Goal: Information Seeking & Learning: Learn about a topic

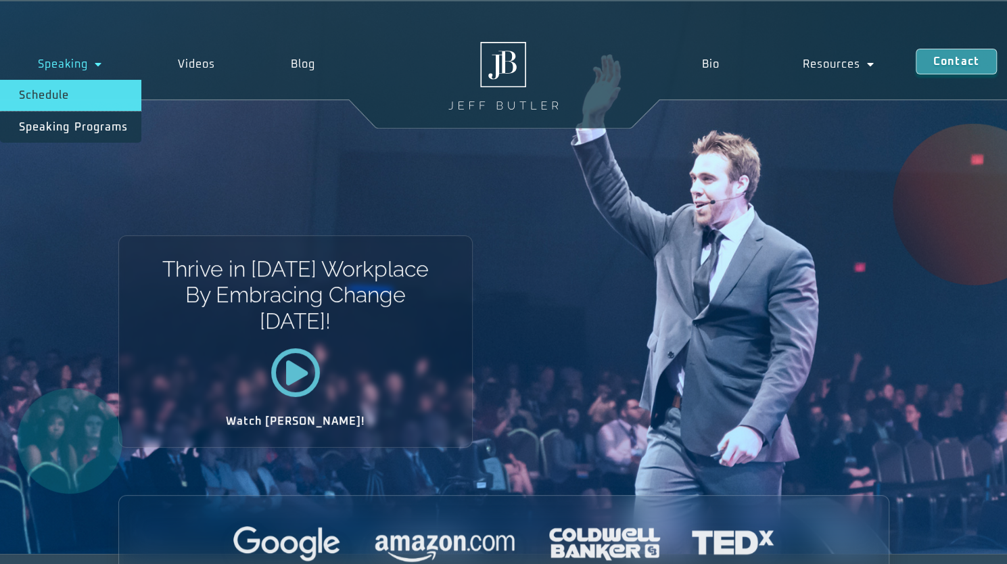
click at [56, 85] on link "Schedule" at bounding box center [70, 95] width 141 height 31
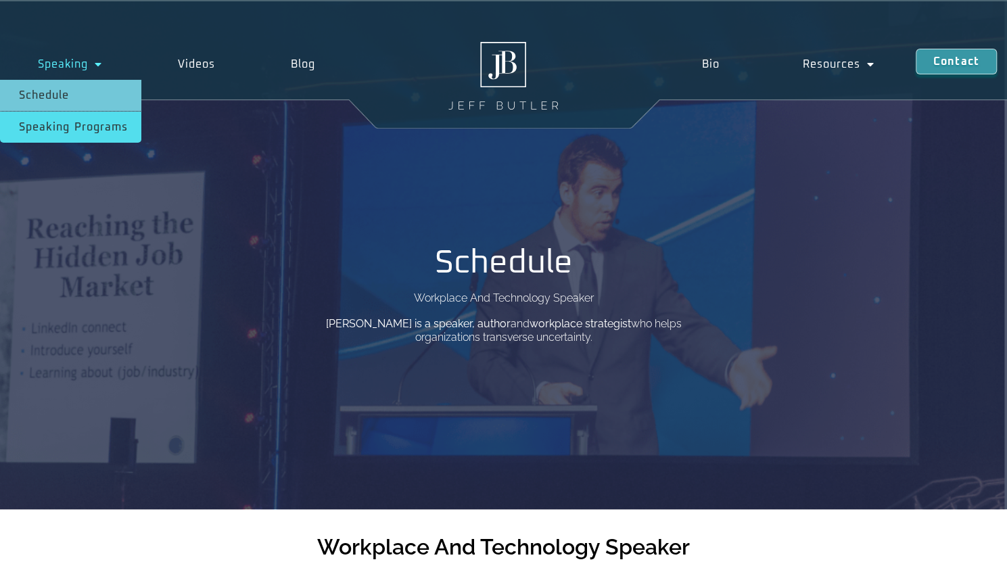
click at [45, 131] on link "Speaking Programs" at bounding box center [70, 127] width 141 height 31
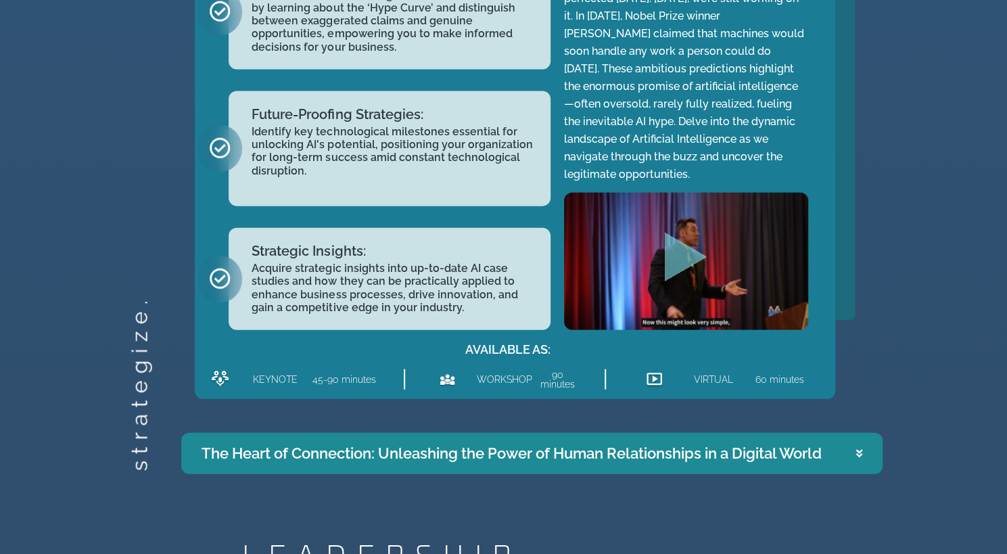
scroll to position [1759, 0]
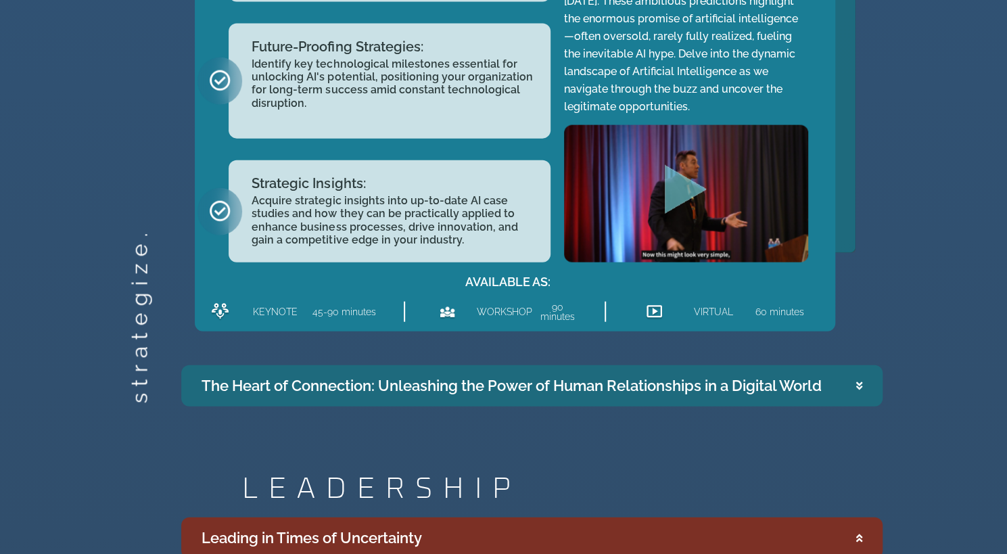
click at [294, 393] on div "The Heart of Connection: Unleashing the Power of Human Relationships in a Digit…" at bounding box center [512, 386] width 620 height 22
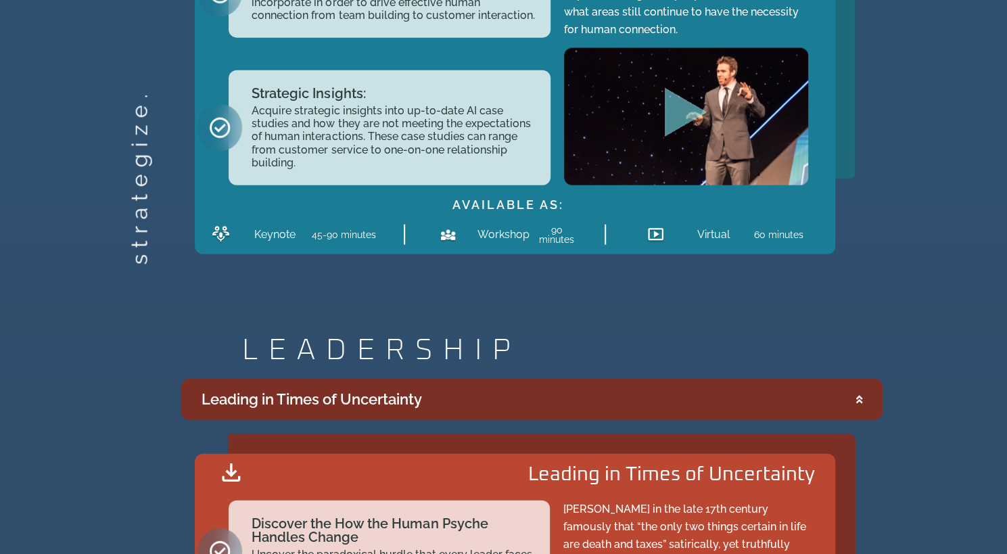
scroll to position [1891, 0]
